Goal: Transaction & Acquisition: Subscribe to service/newsletter

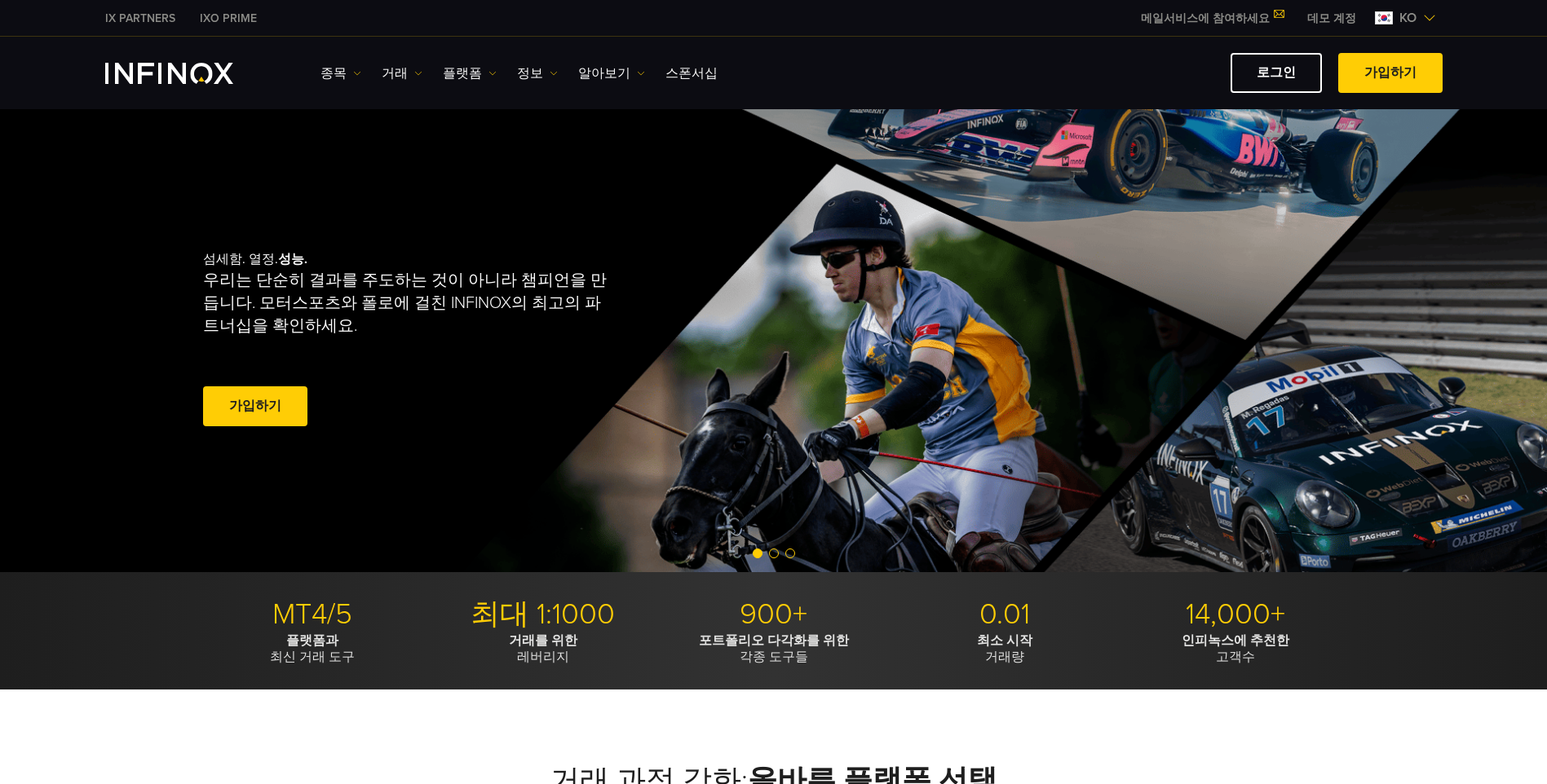
click at [255, 407] on span at bounding box center [255, 407] width 0 height 0
click at [238, 410] on link "가입하기" at bounding box center [255, 407] width 104 height 40
